Goal: Obtain resource: Obtain resource

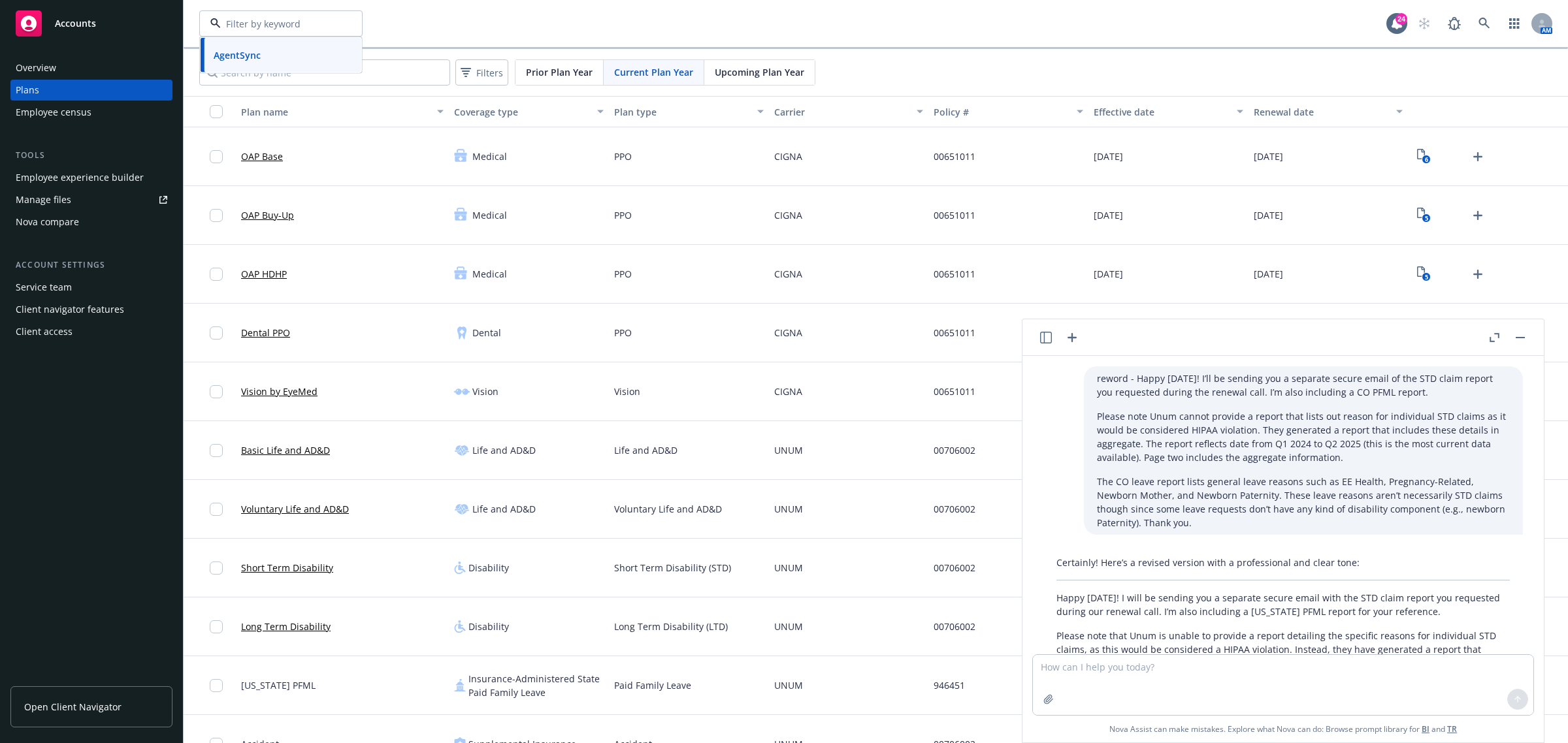
scroll to position [155, 0]
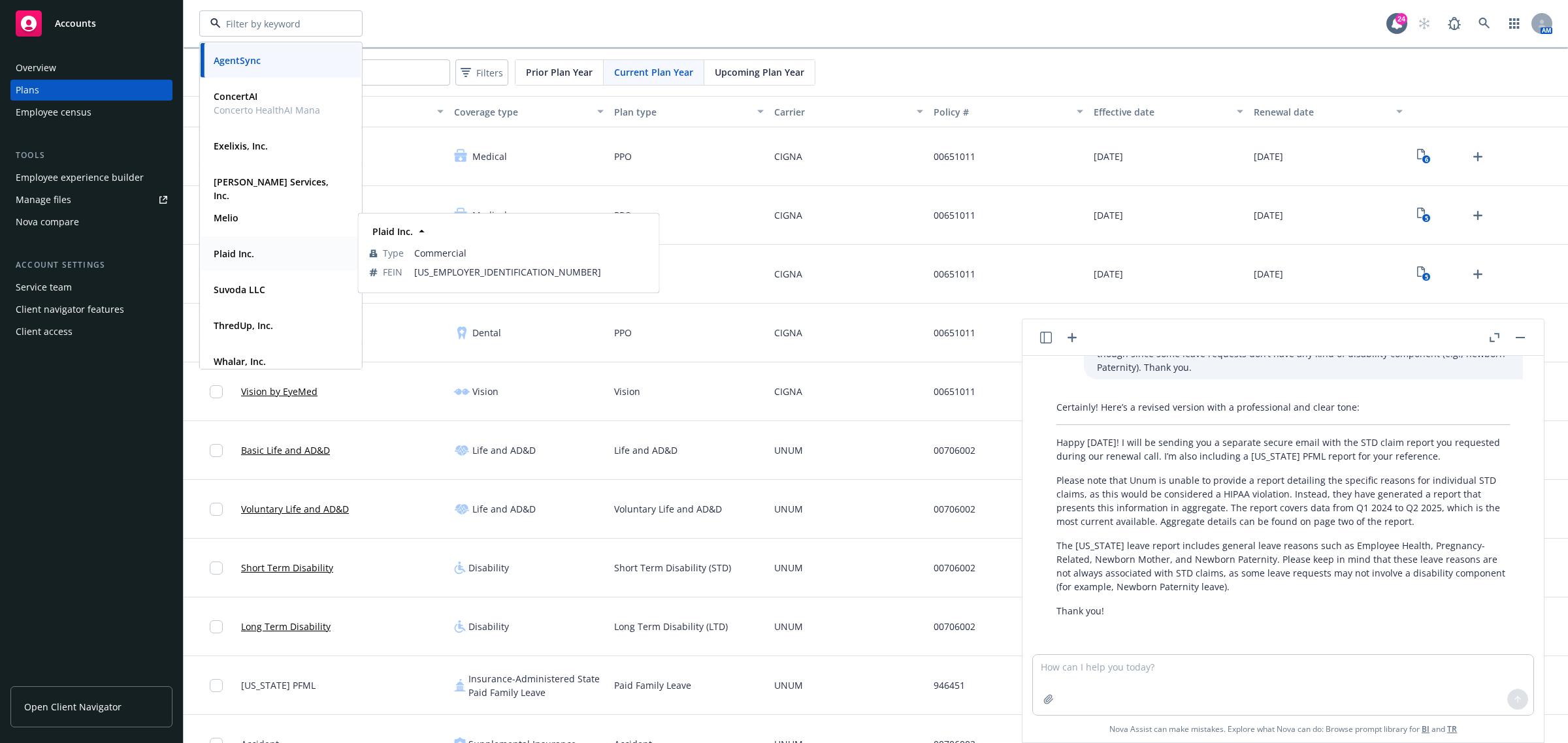
drag, startPoint x: 237, startPoint y: 253, endPoint x: 361, endPoint y: 226, distance: 126.9
click at [238, 253] on strong "Plaid Inc." at bounding box center [234, 253] width 40 height 13
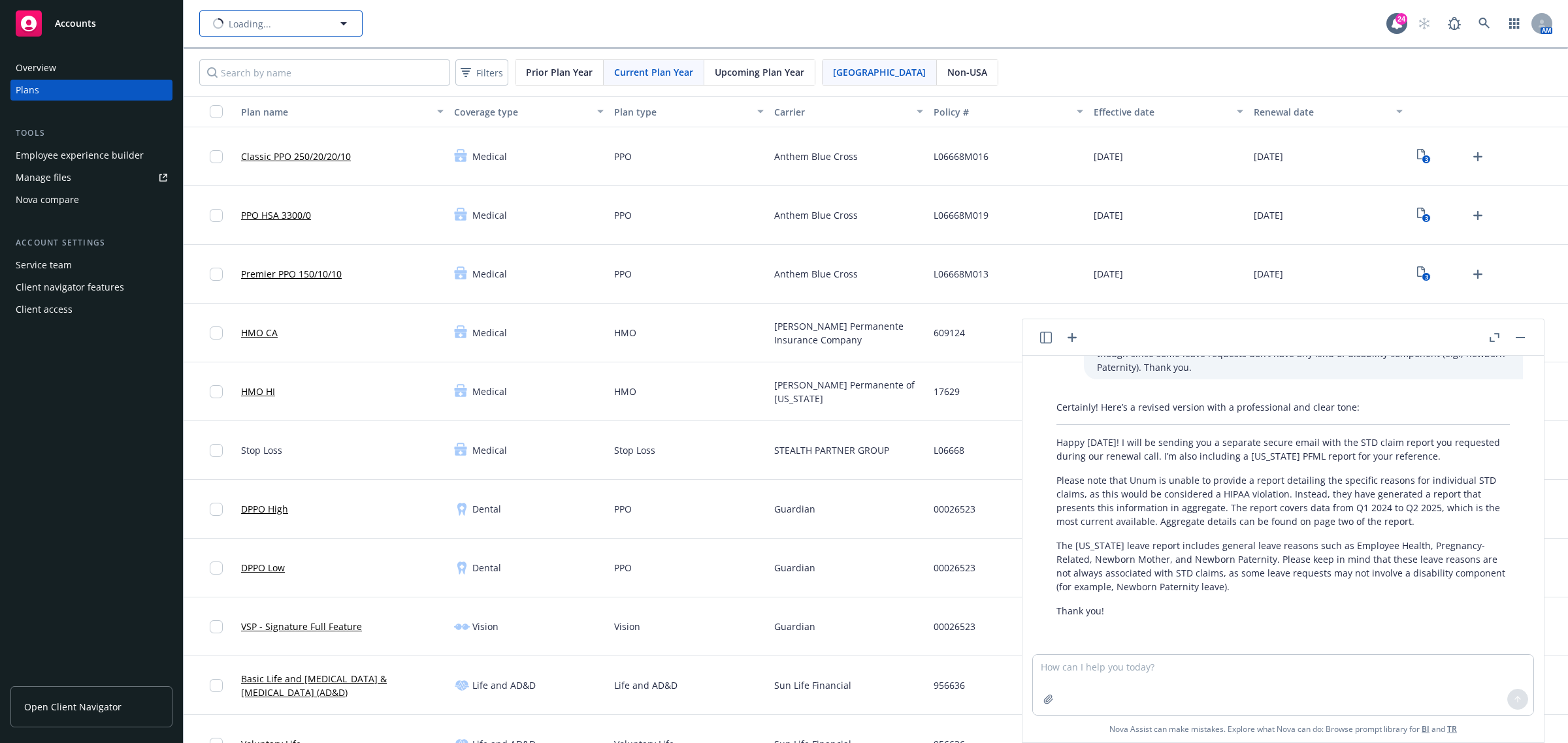
type input "Plaid Inc."
click at [279, 23] on span "Plaid Inc." at bounding box center [267, 23] width 113 height 13
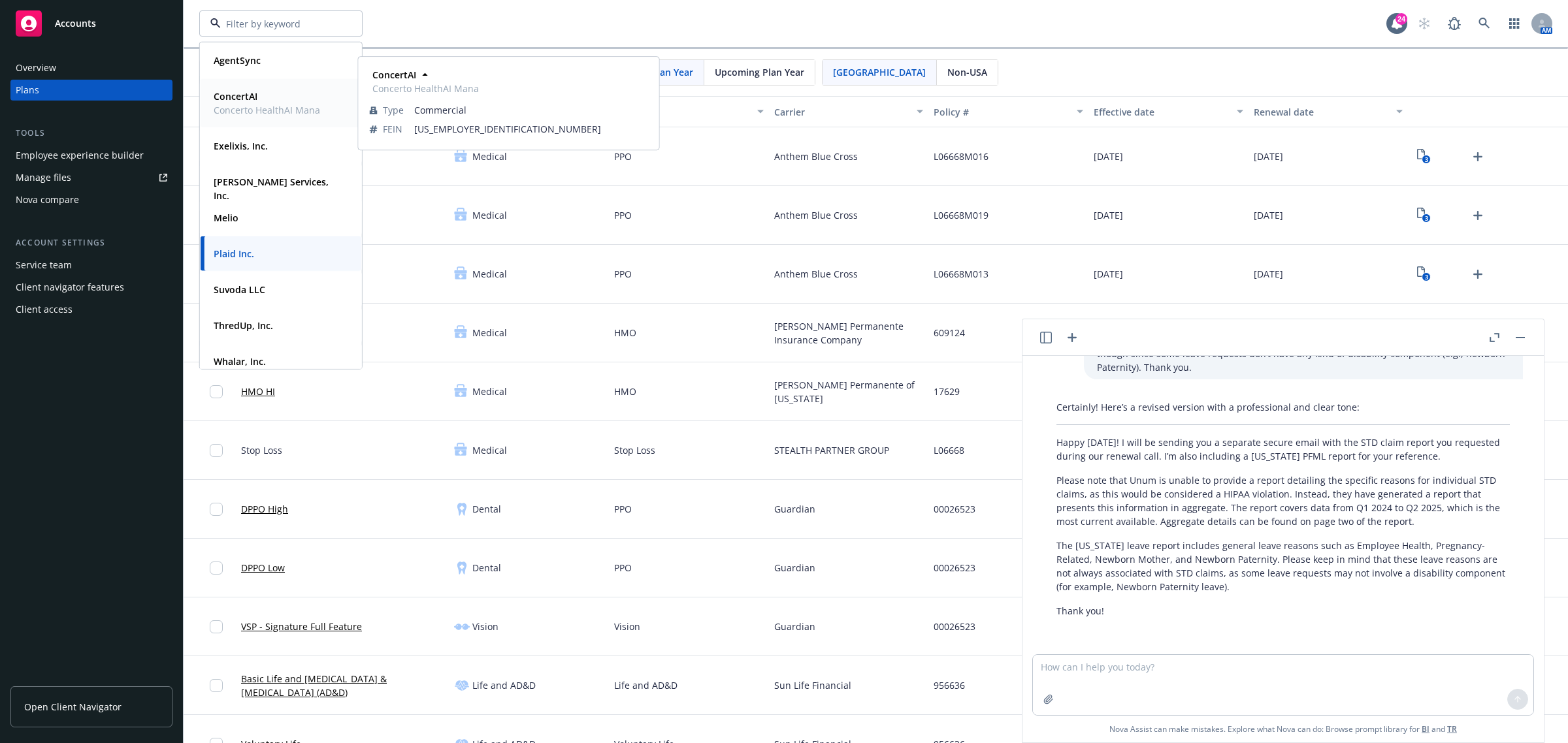
click at [272, 108] on span "Concerto HealthAI Mana" at bounding box center [267, 109] width 106 height 13
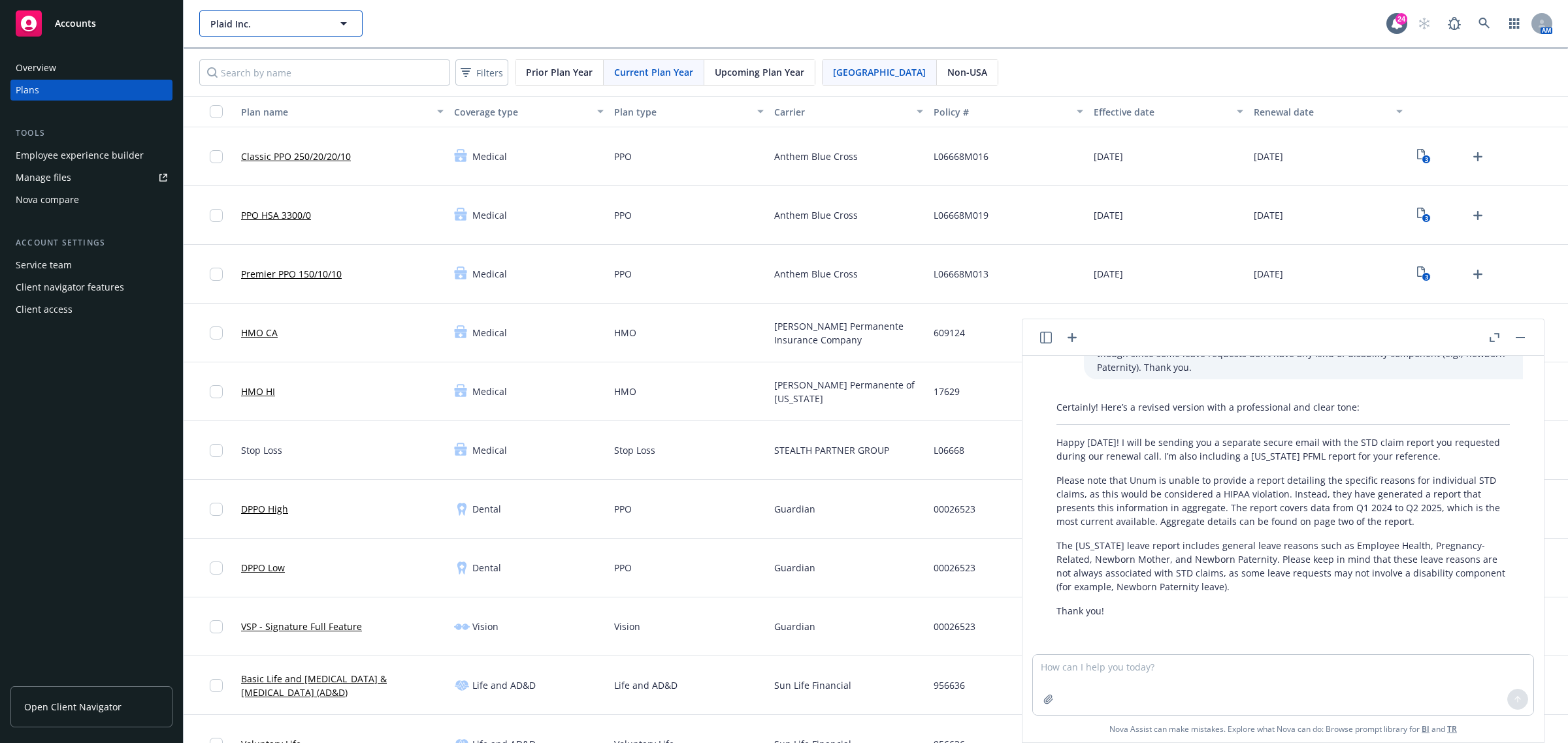
click at [252, 12] on button "Plaid Inc." at bounding box center [280, 23] width 163 height 26
type input "Plaid Inc."
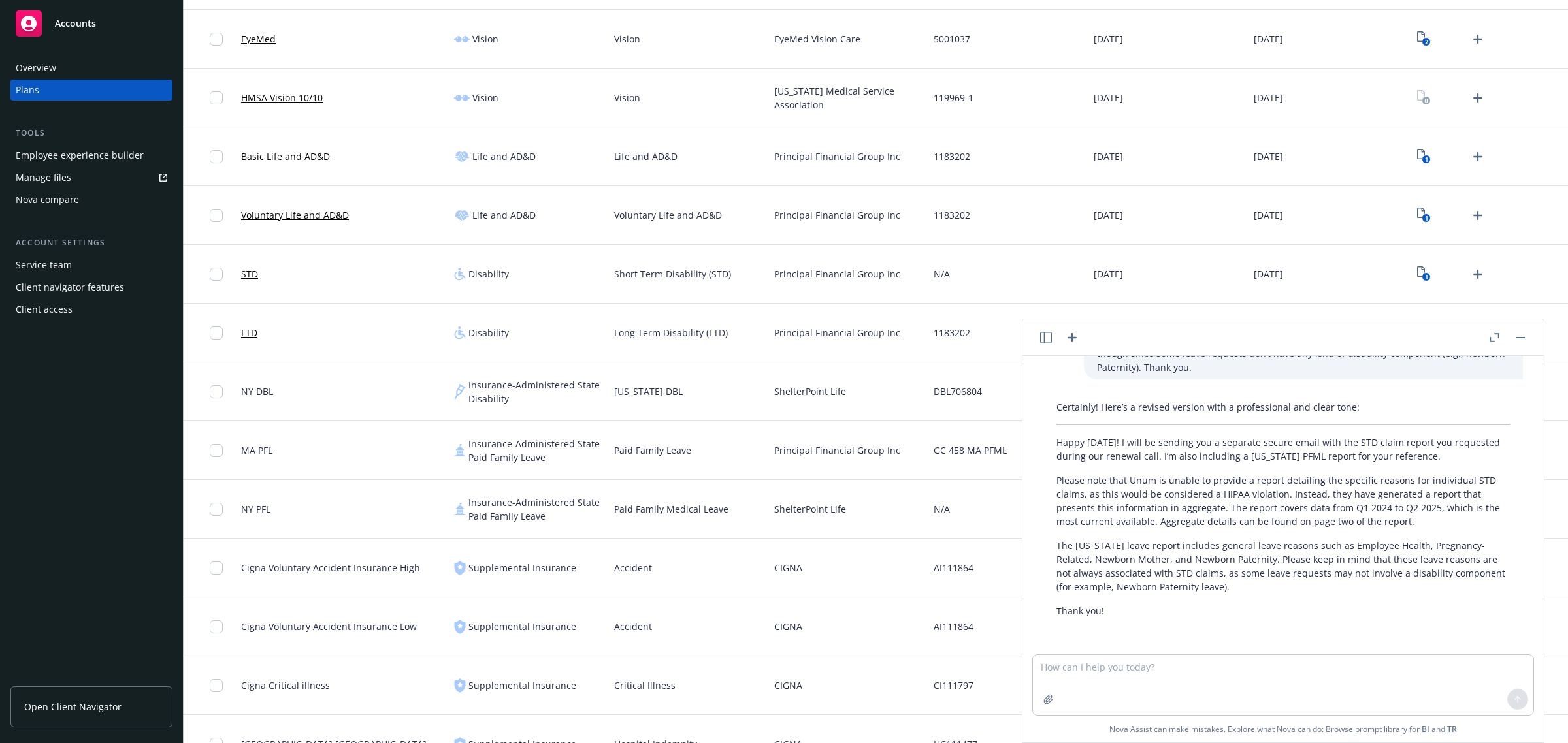
scroll to position [735, 0]
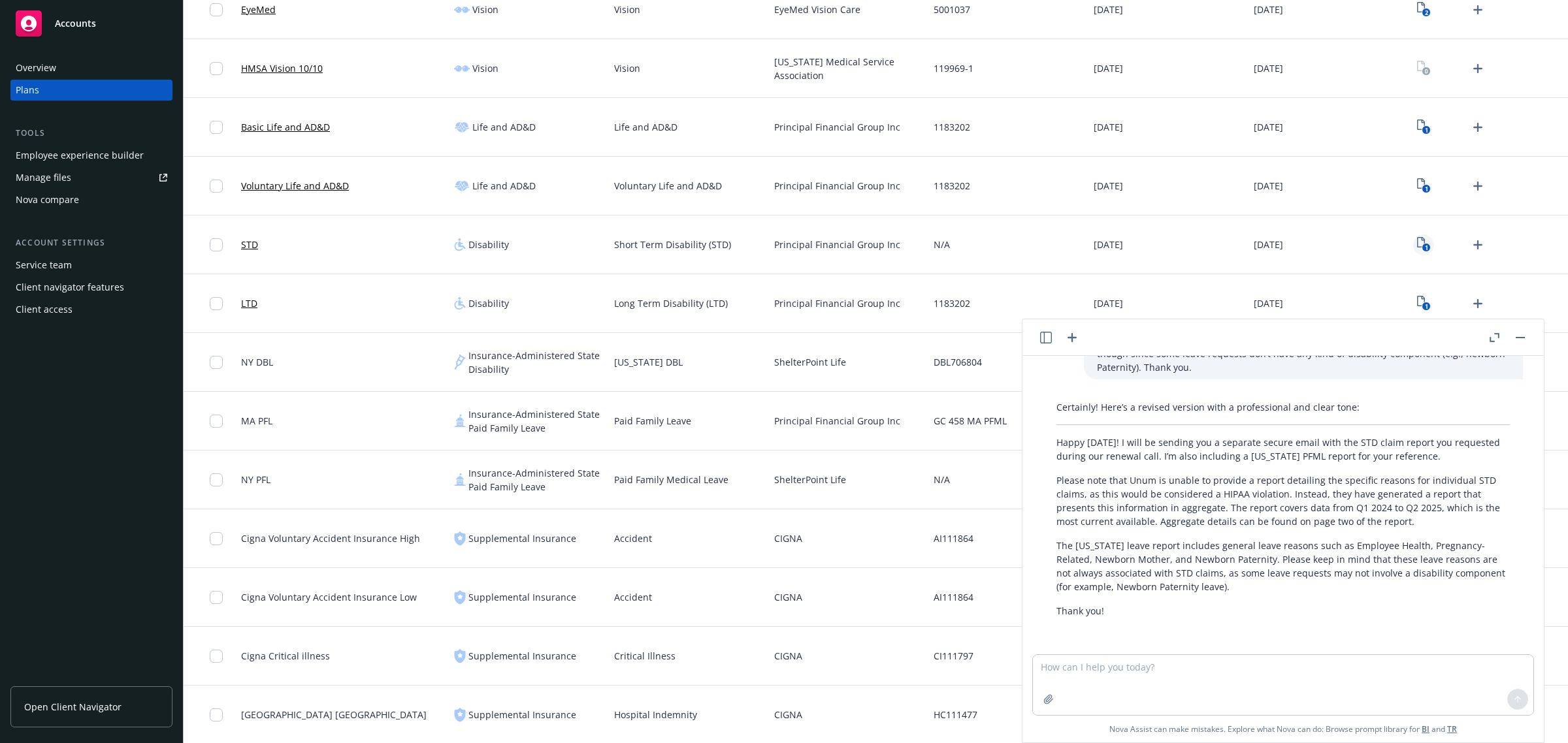
click at [1417, 240] on icon "1" at bounding box center [1423, 245] width 13 height 15
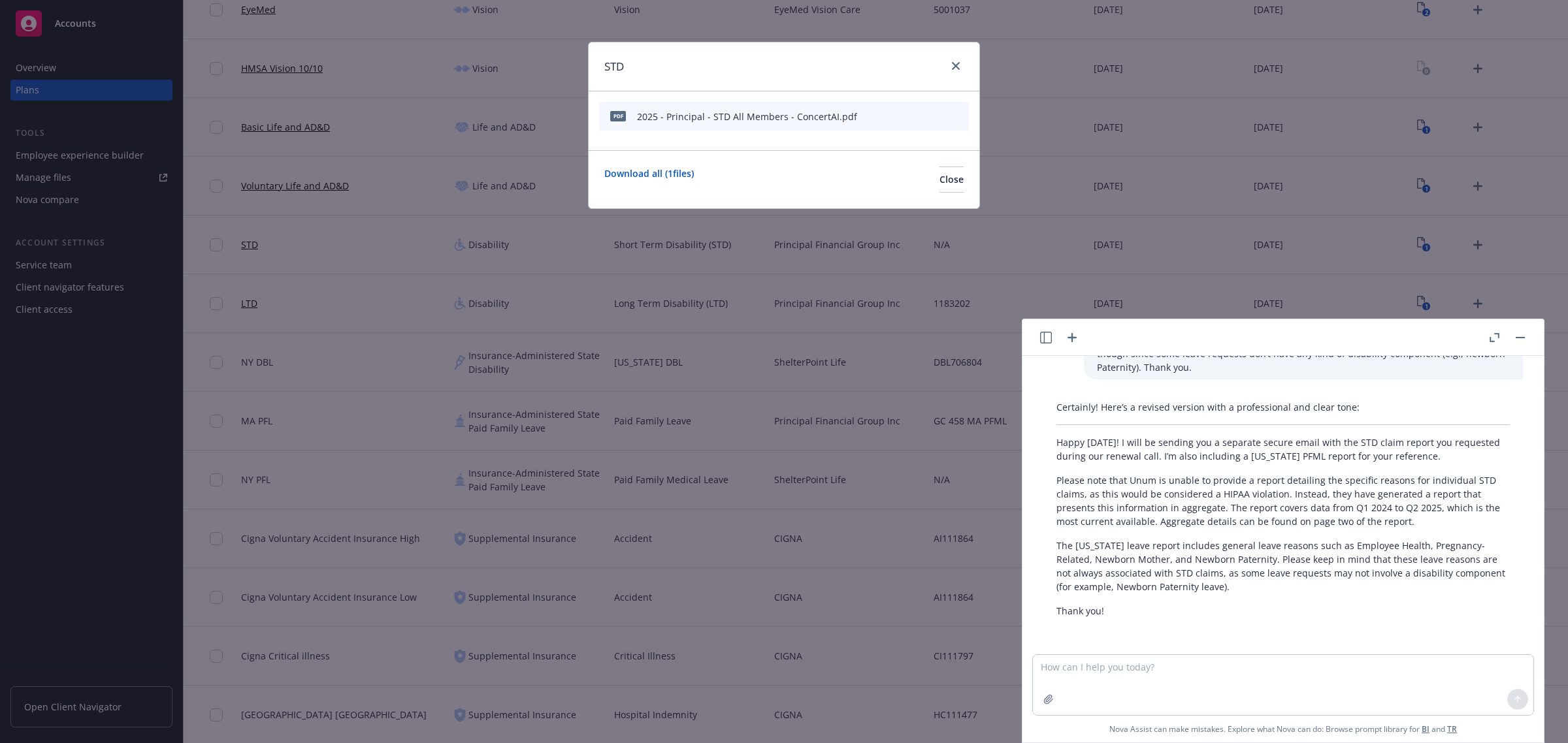
click at [935, 115] on icon "preview file" at bounding box center [935, 115] width 12 height 9
